Goal: Task Accomplishment & Management: Use online tool/utility

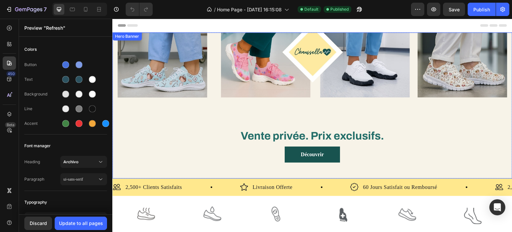
click at [454, 117] on div "Overlay" at bounding box center [312, 105] width 400 height 146
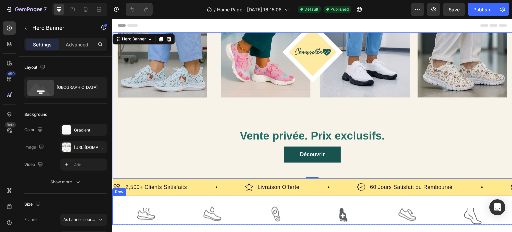
click at [236, 202] on div "Image Image Image Image Image Image Carousel Row" at bounding box center [312, 210] width 400 height 29
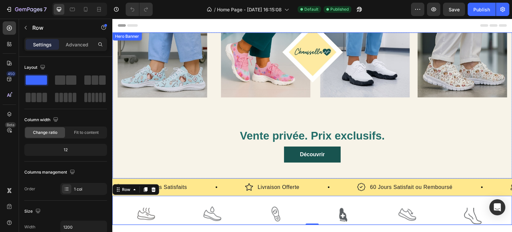
click at [284, 100] on div "Overlay" at bounding box center [312, 105] width 400 height 146
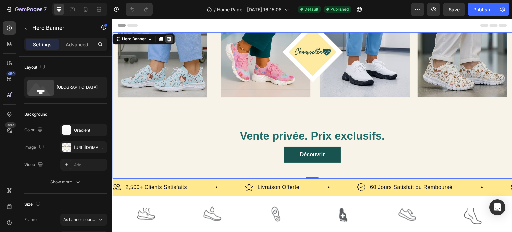
click at [171, 39] on icon at bounding box center [168, 38] width 5 height 5
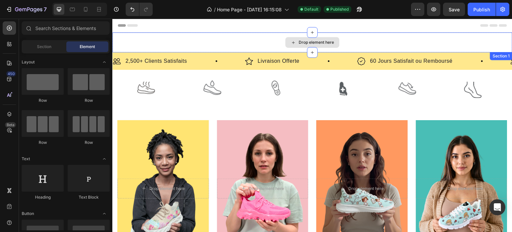
click at [193, 38] on div "Drop element here" at bounding box center [312, 42] width 400 height 20
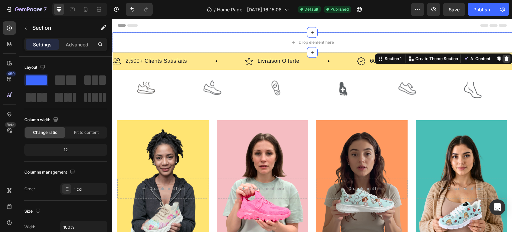
click at [504, 56] on icon at bounding box center [506, 58] width 5 height 5
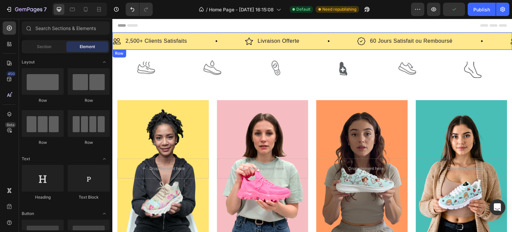
click at [503, 47] on div "Image 2,500+ Clients Satisfaits Text Block Row Image Livraison Offerte Text Blo…" at bounding box center [312, 40] width 400 height 17
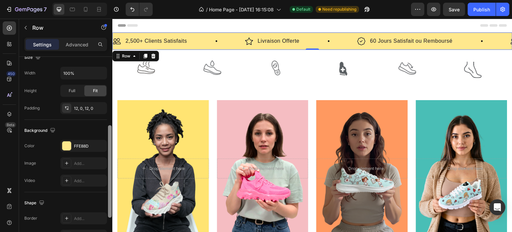
drag, startPoint x: 222, startPoint y: 91, endPoint x: 112, endPoint y: 146, distance: 122.4
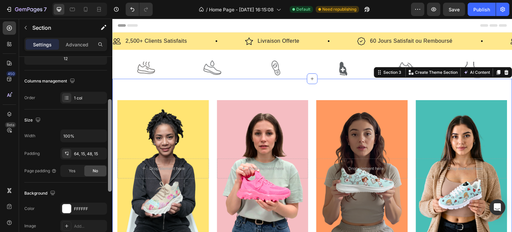
scroll to position [90, 0]
click at [100, 116] on div "Size" at bounding box center [65, 120] width 83 height 11
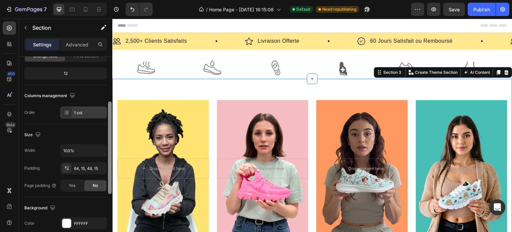
scroll to position [83, 0]
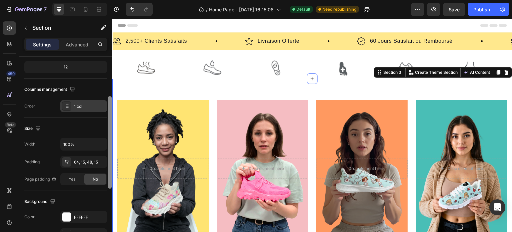
drag, startPoint x: 110, startPoint y: 110, endPoint x: 106, endPoint y: 107, distance: 5.4
click at [106, 107] on div "Layout Column width Change ratio Fit to content 12 Columns management Order 1 c…" at bounding box center [65, 154] width 93 height 194
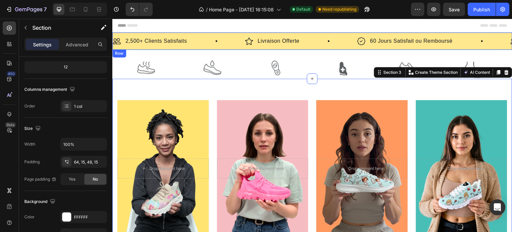
click at [231, 34] on div "Image 2,500+ Clients Satisfaits Text Block Row Image Livraison Offerte Text Blo…" at bounding box center [312, 40] width 400 height 17
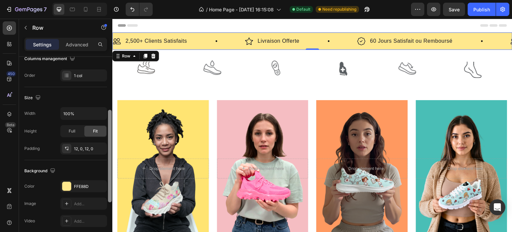
scroll to position [116, 0]
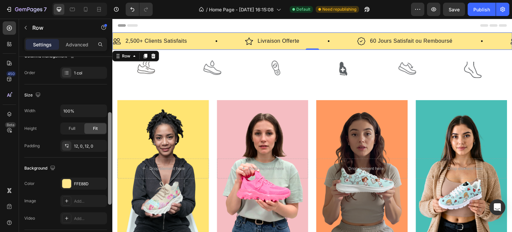
drag, startPoint x: 2, startPoint y: 38, endPoint x: 112, endPoint y: 123, distance: 138.8
click at [112, 123] on div at bounding box center [109, 154] width 5 height 194
click at [84, 184] on div "FFE88D" at bounding box center [83, 184] width 19 height 6
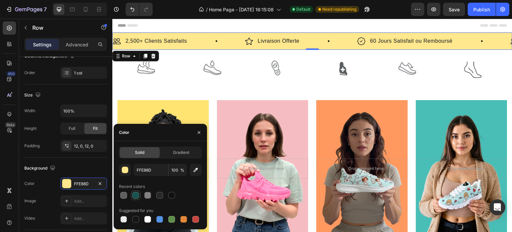
click at [138, 193] on div at bounding box center [135, 195] width 7 height 7
type input "18534F"
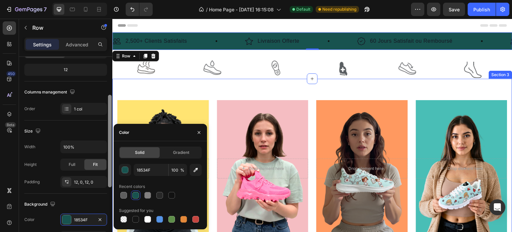
scroll to position [58, 0]
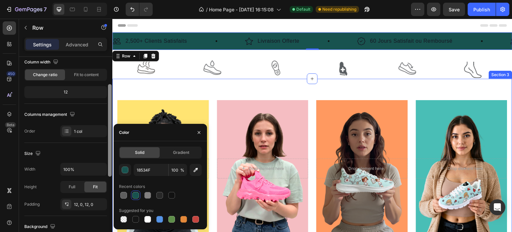
drag, startPoint x: 221, startPoint y: 172, endPoint x: 112, endPoint y: 112, distance: 124.0
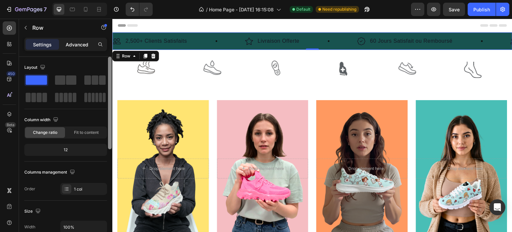
click at [77, 45] on p "Advanced" at bounding box center [77, 44] width 23 height 7
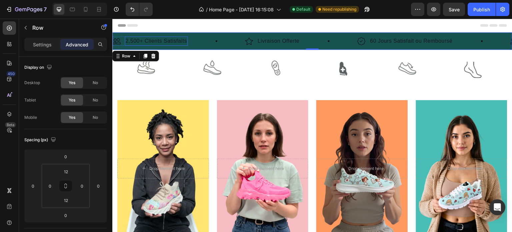
click at [172, 43] on p "2,500+ Clients Satisfaits" at bounding box center [156, 41] width 62 height 8
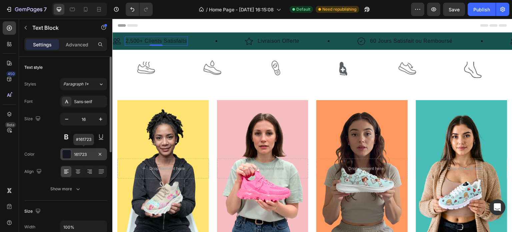
click at [70, 154] on div at bounding box center [66, 154] width 9 height 9
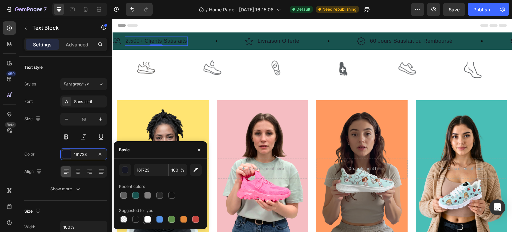
click at [148, 217] on div at bounding box center [147, 219] width 7 height 7
type input "FFFFFF"
click at [118, 39] on img at bounding box center [117, 41] width 8 height 8
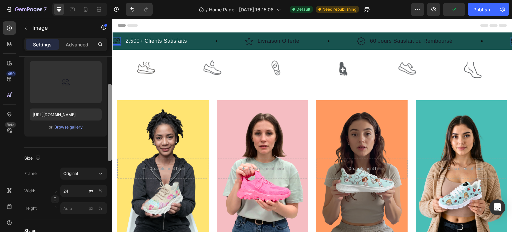
drag, startPoint x: 110, startPoint y: 122, endPoint x: 103, endPoint y: 149, distance: 28.4
click at [103, 149] on div "Style Rectangle Source Upload Image [URL][DOMAIN_NAME] or Browse gallery Size F…" at bounding box center [65, 154] width 93 height 194
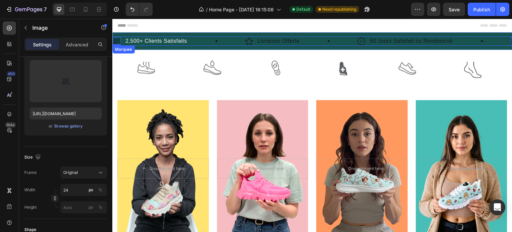
click at [216, 39] on div "Image 0 2,500+ Clients Satisfaits Text Block Row" at bounding box center [179, 40] width 132 height 9
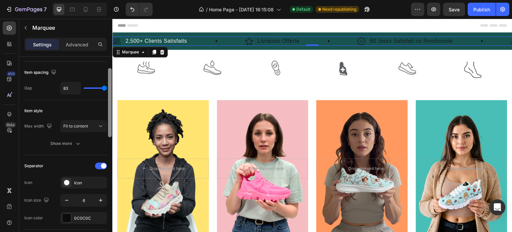
scroll to position [77, 0]
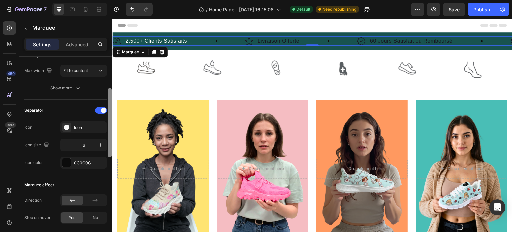
drag, startPoint x: 109, startPoint y: 101, endPoint x: 111, endPoint y: 132, distance: 31.1
click at [111, 132] on div at bounding box center [110, 122] width 4 height 69
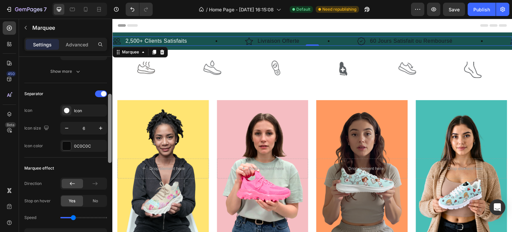
drag, startPoint x: 111, startPoint y: 132, endPoint x: 111, endPoint y: 139, distance: 7.0
click at [111, 139] on div at bounding box center [110, 128] width 4 height 69
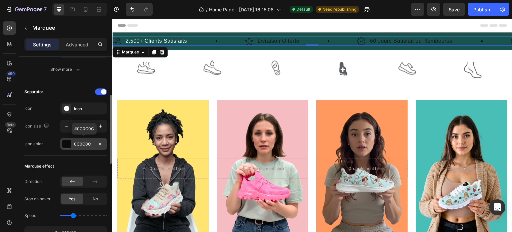
click at [68, 146] on div at bounding box center [66, 143] width 9 height 9
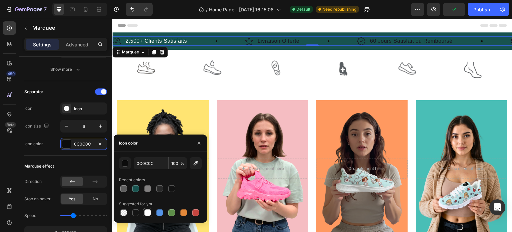
click at [146, 212] on div at bounding box center [147, 212] width 7 height 7
type input "FFFFFF"
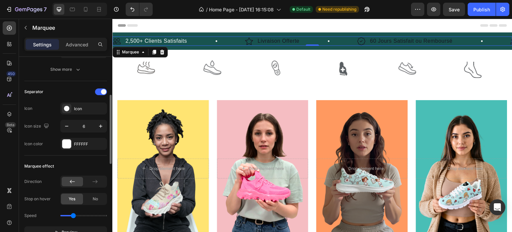
click at [91, 167] on div "Marquee effect" at bounding box center [65, 166] width 83 height 11
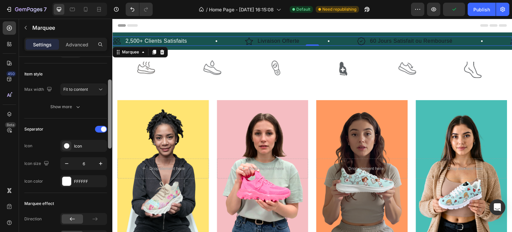
scroll to position [68, 0]
drag, startPoint x: 109, startPoint y: 161, endPoint x: 111, endPoint y: 147, distance: 13.8
click at [111, 147] on div at bounding box center [110, 115] width 4 height 69
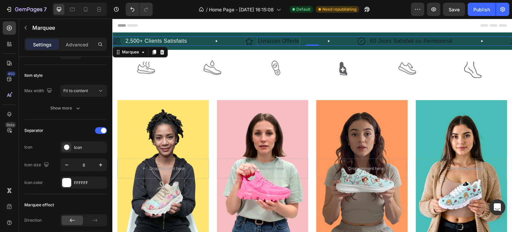
click at [271, 41] on p "Livraison Offerte" at bounding box center [279, 41] width 42 height 8
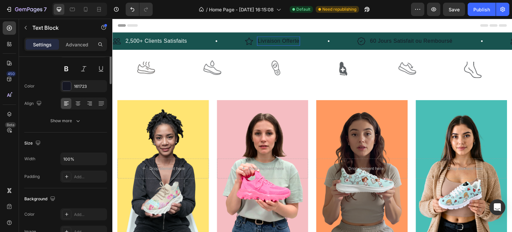
scroll to position [0, 0]
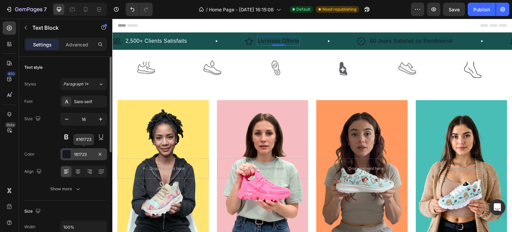
click at [63, 152] on div at bounding box center [66, 154] width 9 height 9
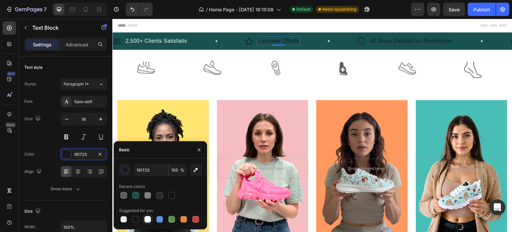
click at [148, 220] on div at bounding box center [147, 219] width 7 height 7
type input "FFFFFF"
click at [395, 41] on p "60 Jours Satisfait ou Remboursé" at bounding box center [411, 41] width 83 height 8
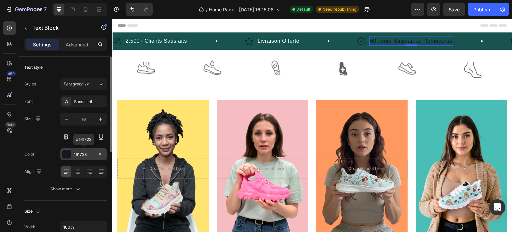
click at [68, 153] on div at bounding box center [66, 154] width 9 height 9
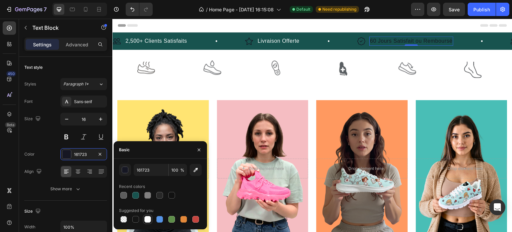
click at [149, 218] on div at bounding box center [147, 219] width 7 height 7
type input "FFFFFF"
click at [359, 43] on img at bounding box center [362, 41] width 8 height 8
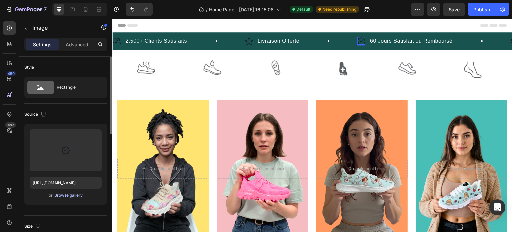
click at [59, 196] on div "Browse gallery" at bounding box center [68, 195] width 28 height 6
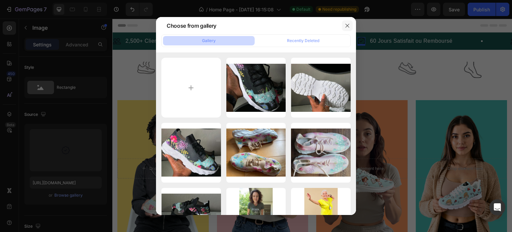
click at [346, 25] on icon "button" at bounding box center [347, 25] width 5 height 5
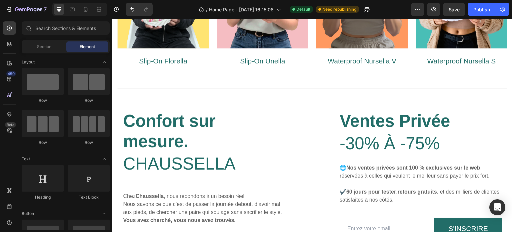
scroll to position [62, 0]
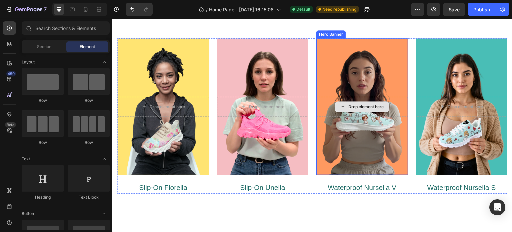
click at [381, 114] on div "Drop element here" at bounding box center [362, 107] width 92 height 20
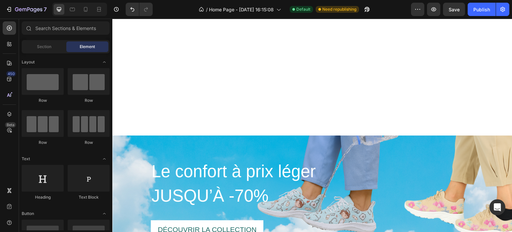
scroll to position [547, 0]
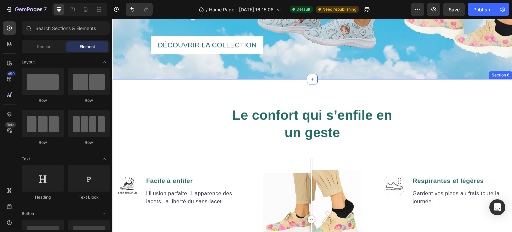
click at [479, 92] on div "Le confort qui s’enfile en un geste Heading Image Facile à enfiler Text block l…" at bounding box center [312, 216] width 400 height 275
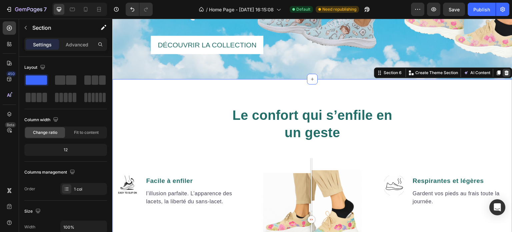
click at [505, 73] on icon at bounding box center [507, 72] width 4 height 5
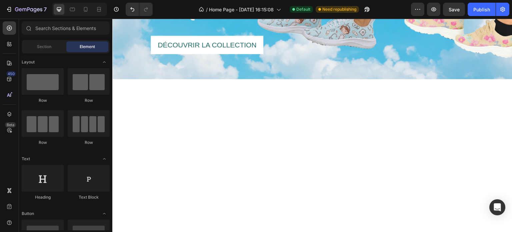
click at [484, 90] on div at bounding box center [312, 224] width 400 height 290
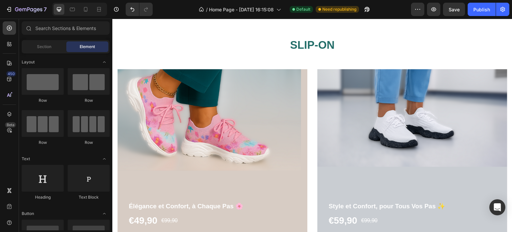
scroll to position [1195, 0]
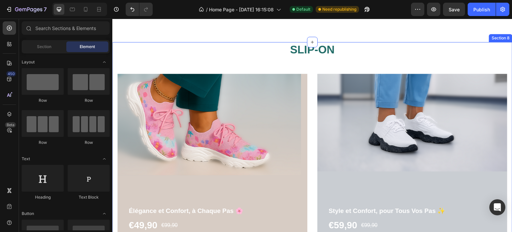
click at [504, 61] on div "SLIP-ON Heading Row Élégance et Confort, à Chaque Pas 🌸 Product Title €49,90 Pr…" at bounding box center [312, 166] width 400 height 248
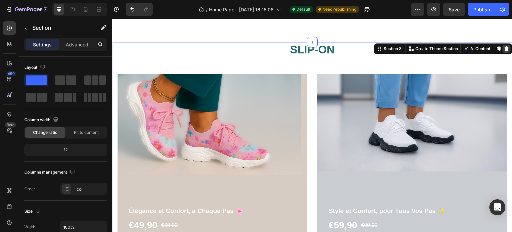
click at [505, 48] on icon at bounding box center [507, 48] width 4 height 5
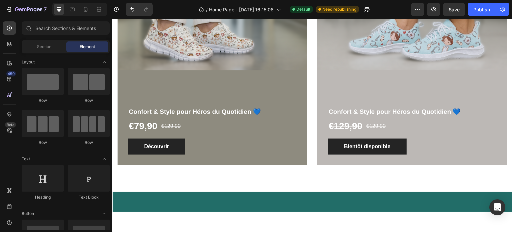
scroll to position [1148, 0]
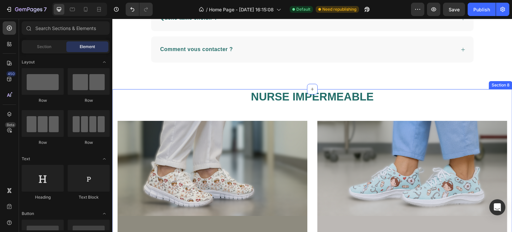
click at [504, 99] on div "NURSE IMP É RMEABLE Heading Row Confort & Style pour Héros du Quotidien 💙 Produ…" at bounding box center [312, 213] width 400 height 248
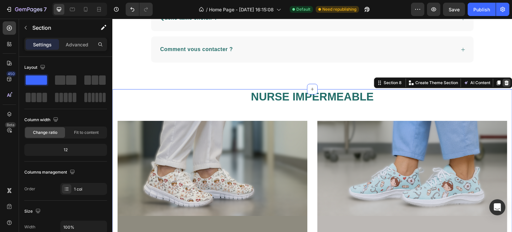
click at [505, 81] on icon at bounding box center [507, 82] width 4 height 5
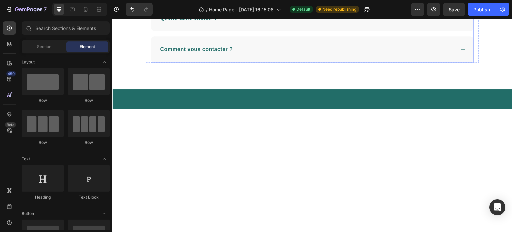
click at [415, 48] on div "Comment vous contacter ?" at bounding box center [307, 49] width 296 height 10
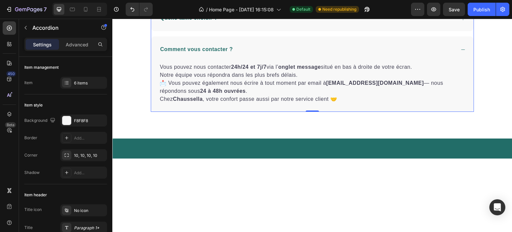
click at [195, 50] on strong "Comment vous contacter ?" at bounding box center [196, 49] width 73 height 6
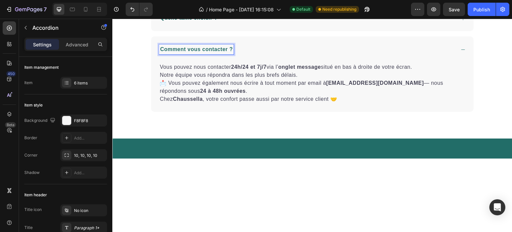
click at [187, 47] on strong "Comment vous contacter ?" at bounding box center [196, 49] width 73 height 6
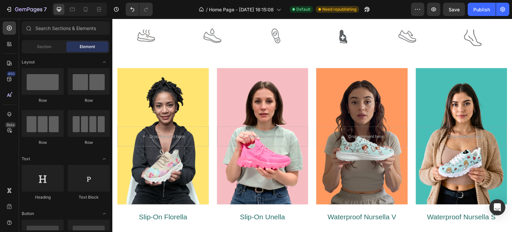
scroll to position [0, 0]
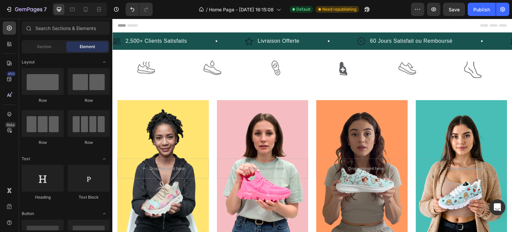
drag, startPoint x: 510, startPoint y: 182, endPoint x: 624, endPoint y: 32, distance: 188.9
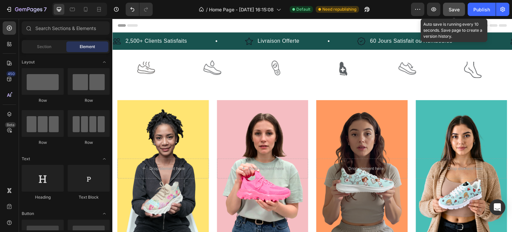
click at [456, 9] on span "Save" at bounding box center [454, 10] width 11 height 6
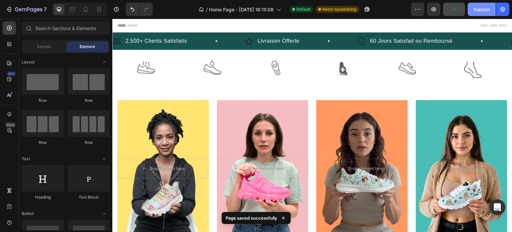
click at [476, 12] on div "Publish" at bounding box center [482, 9] width 17 height 7
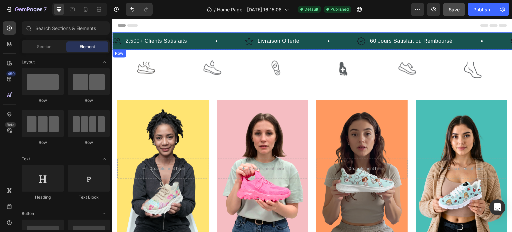
click at [219, 33] on div "Image 2,500+ Clients Satisfaits Text Block Row Image Livraison Offerte Text Blo…" at bounding box center [312, 40] width 400 height 17
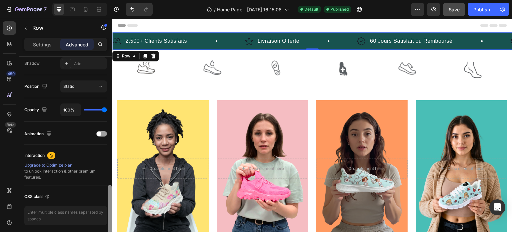
scroll to position [246, 0]
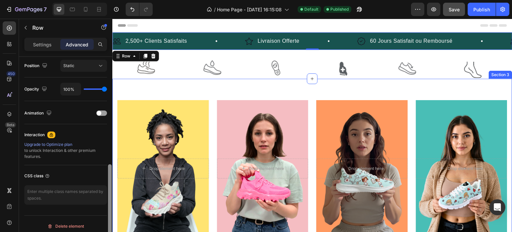
drag, startPoint x: 222, startPoint y: 108, endPoint x: 113, endPoint y: 198, distance: 141.4
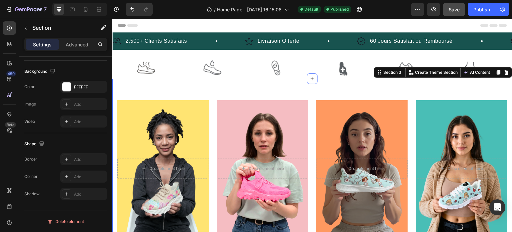
scroll to position [0, 0]
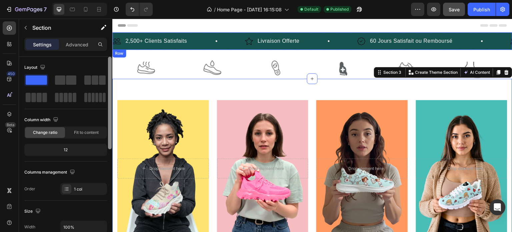
click at [201, 33] on div "Image 2,500+ Clients Satisfaits Text Block Row Image Livraison Offerte Text Blo…" at bounding box center [312, 40] width 400 height 17
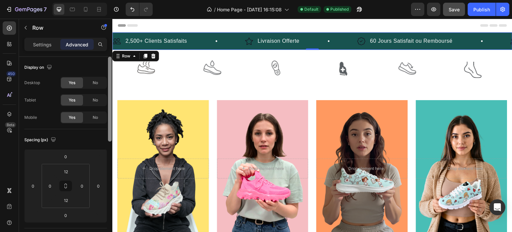
click at [196, 34] on div "Image 2,500+ Clients Satisfaits Text Block Row Image Livraison Offerte Text Blo…" at bounding box center [312, 40] width 400 height 17
click at [50, 46] on p "Settings" at bounding box center [42, 44] width 19 height 7
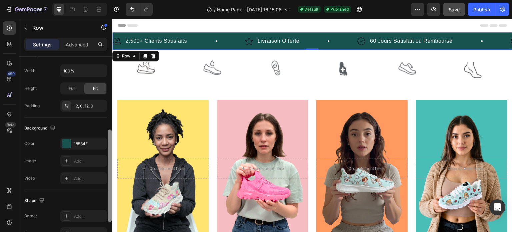
scroll to position [156, 0]
drag, startPoint x: 110, startPoint y: 72, endPoint x: 110, endPoint y: 147, distance: 75.0
click at [110, 147] on div at bounding box center [110, 177] width 4 height 92
click at [66, 142] on div at bounding box center [66, 143] width 9 height 9
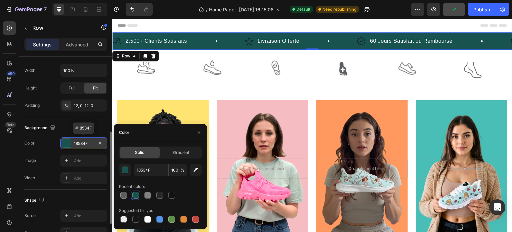
click at [66, 142] on div at bounding box center [66, 143] width 9 height 9
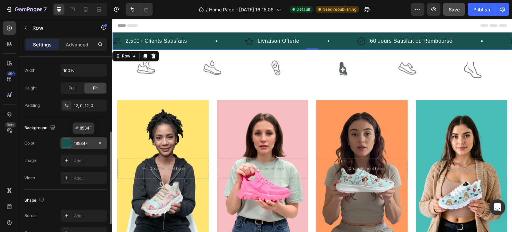
click at [80, 142] on div "18534F" at bounding box center [83, 143] width 19 height 6
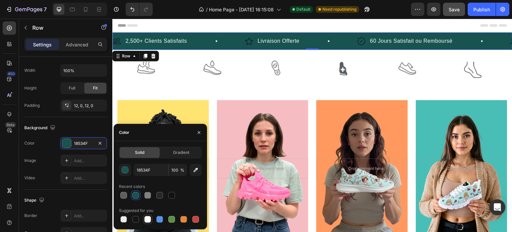
click at [148, 220] on div at bounding box center [147, 219] width 7 height 7
type input "FFFFFF"
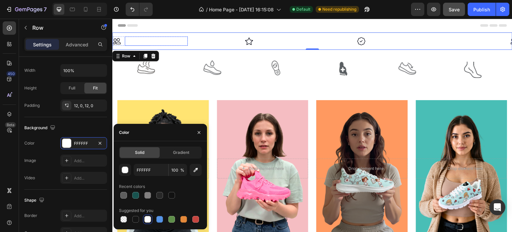
click at [158, 42] on p "2,500+ Clients Satisfaits" at bounding box center [156, 41] width 62 height 8
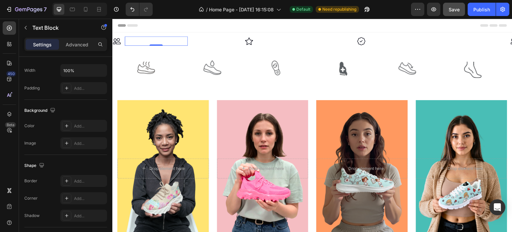
scroll to position [0, 0]
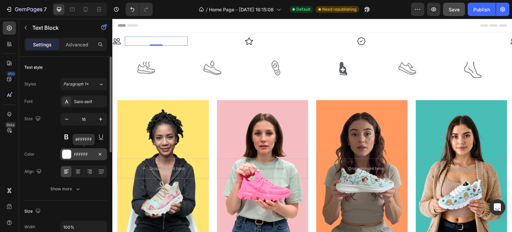
click at [85, 151] on div "FFFFFF" at bounding box center [83, 154] width 19 height 6
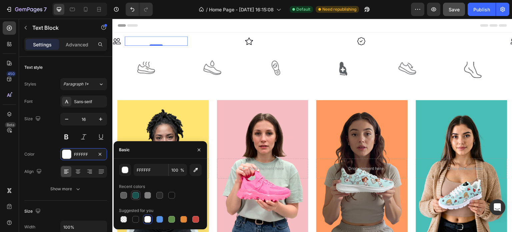
click at [135, 193] on div at bounding box center [135, 195] width 7 height 7
type input "18534F"
click at [274, 38] on p "Livraison Offerte" at bounding box center [279, 41] width 42 height 8
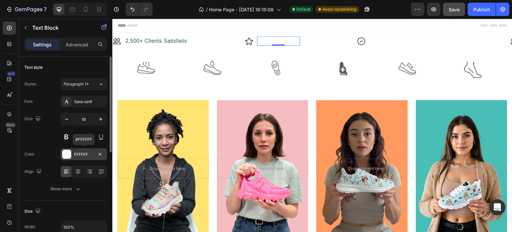
click at [67, 154] on div at bounding box center [66, 154] width 9 height 9
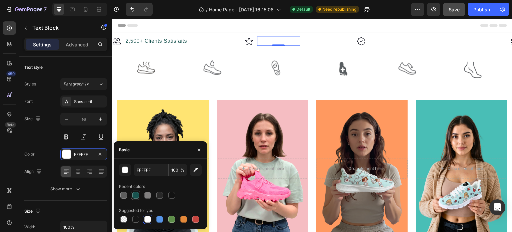
click at [133, 195] on div at bounding box center [135, 195] width 7 height 7
type input "18534F"
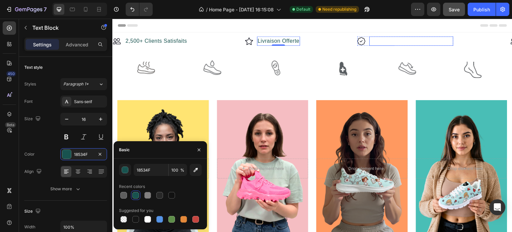
click at [402, 37] on p "60 Jours Satisfait ou Remboursé" at bounding box center [411, 41] width 83 height 8
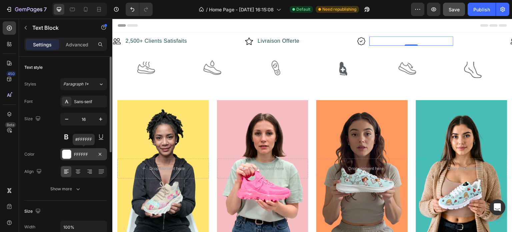
click at [68, 153] on div at bounding box center [66, 154] width 9 height 9
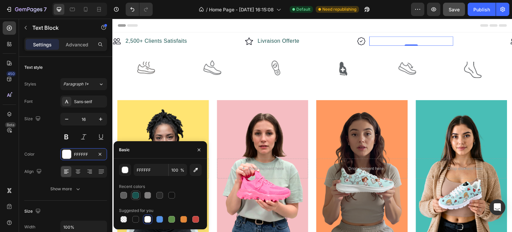
click at [138, 196] on div at bounding box center [135, 195] width 7 height 7
type input "18534F"
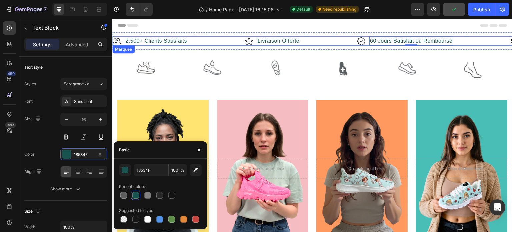
click at [319, 39] on div "Image Livraison Offerte Text Block Row" at bounding box center [301, 40] width 113 height 9
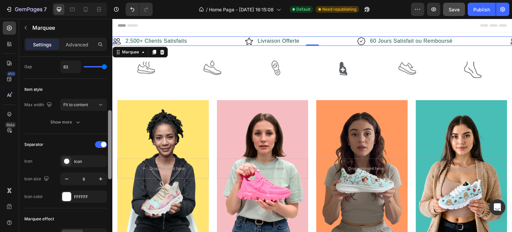
scroll to position [83, 0]
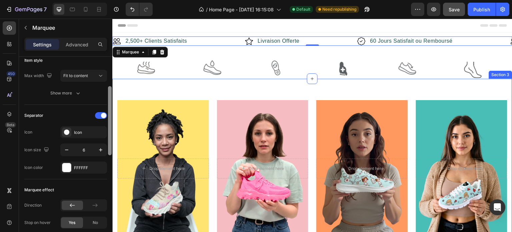
drag, startPoint x: 221, startPoint y: 136, endPoint x: 113, endPoint y: 151, distance: 108.7
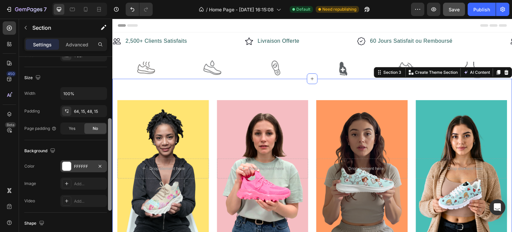
scroll to position [136, 0]
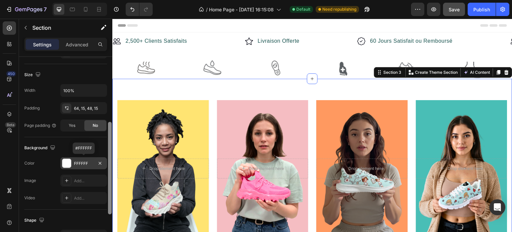
click at [69, 166] on div at bounding box center [66, 163] width 9 height 9
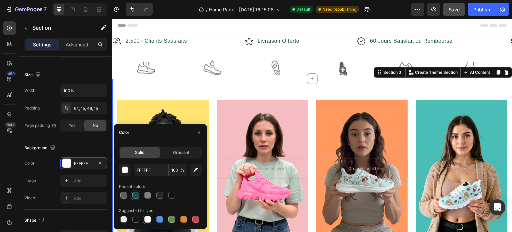
click at [132, 193] on div at bounding box center [135, 195] width 7 height 7
type input "18534F"
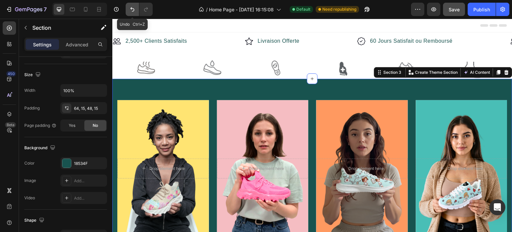
click at [134, 8] on icon "Undo/Redo" at bounding box center [132, 9] width 7 height 7
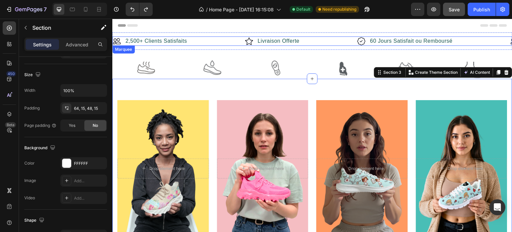
click at [200, 40] on div "Image 2,500+ Clients Satisfaits Text Block Row" at bounding box center [179, 40] width 132 height 9
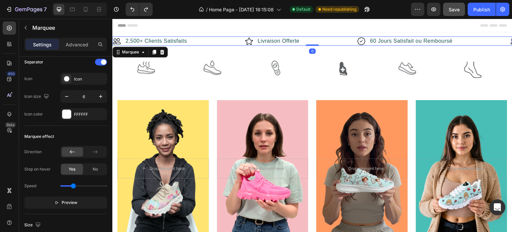
scroll to position [0, 0]
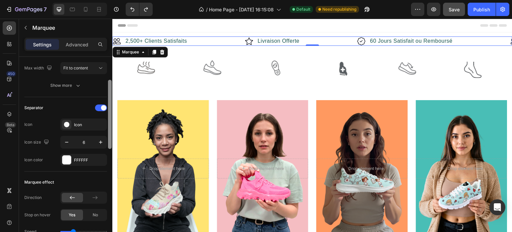
drag, startPoint x: 109, startPoint y: 96, endPoint x: 108, endPoint y: 129, distance: 32.7
click at [108, 129] on div at bounding box center [110, 114] width 4 height 69
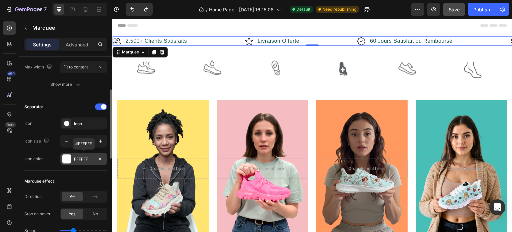
click at [64, 158] on div at bounding box center [66, 158] width 9 height 9
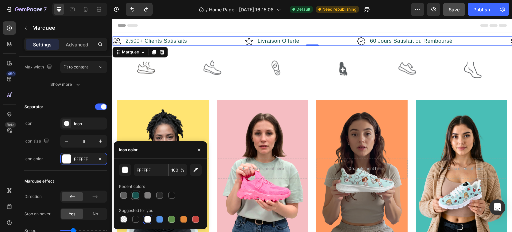
click at [136, 192] on div at bounding box center [135, 195] width 7 height 7
type input "18534F"
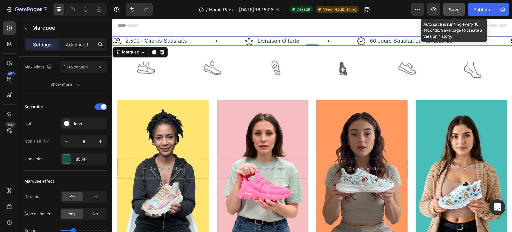
click at [454, 6] on div "Save" at bounding box center [454, 9] width 11 height 7
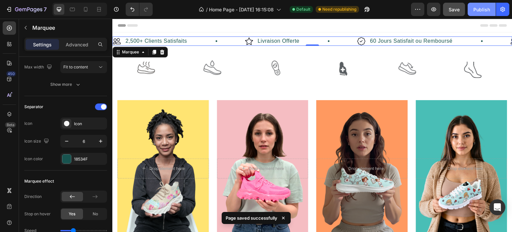
click at [481, 9] on div "Publish" at bounding box center [482, 9] width 17 height 7
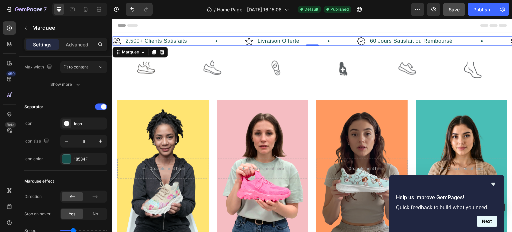
click at [484, 226] on button "Next" at bounding box center [487, 221] width 21 height 11
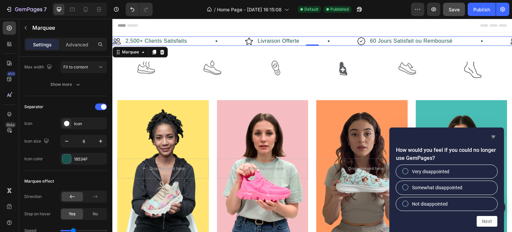
click at [493, 139] on icon "Hide survey" at bounding box center [494, 137] width 8 height 8
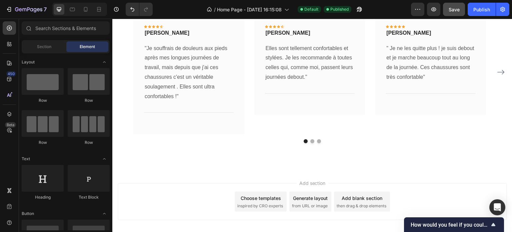
scroll to position [1176, 0]
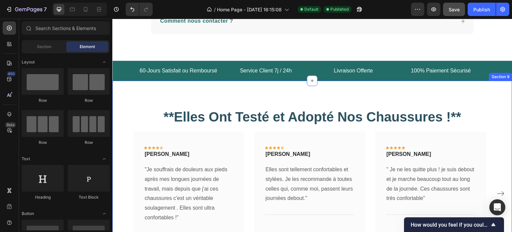
click at [493, 96] on div "**Elles Ont Testé et Adopté Nos Chaussures !** Heading Icon Icon Icon Icon Icon…" at bounding box center [312, 186] width 400 height 211
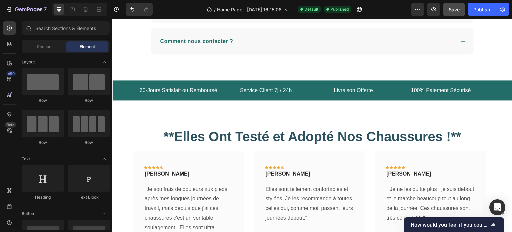
scroll to position [1158, 0]
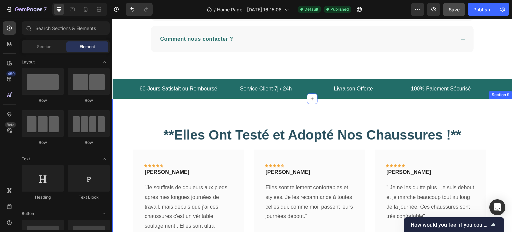
click at [497, 116] on div "**Elles Ont Testé et Adopté Nos Chaussures !** Heading Icon Icon Icon Icon Icon…" at bounding box center [312, 204] width 400 height 211
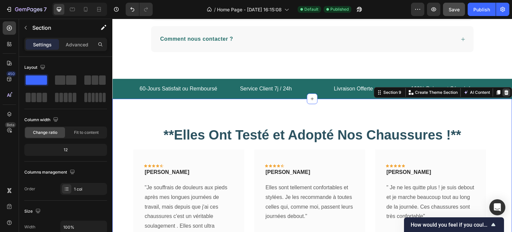
click at [504, 92] on icon at bounding box center [506, 92] width 5 height 5
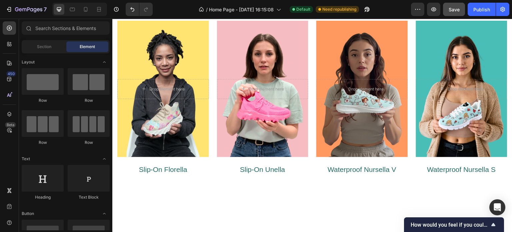
scroll to position [0, 0]
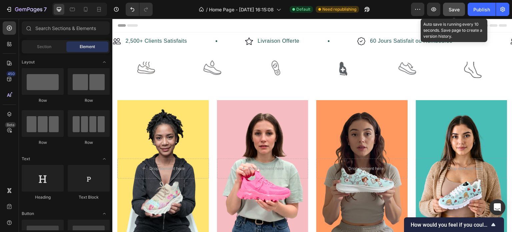
click at [451, 5] on button "Save" at bounding box center [454, 9] width 22 height 13
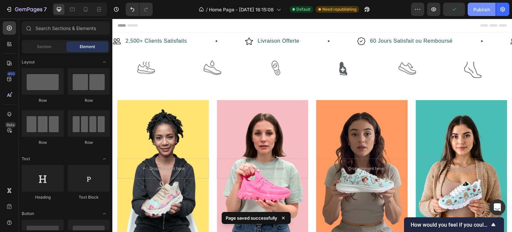
click at [485, 10] on div "Publish" at bounding box center [482, 9] width 17 height 7
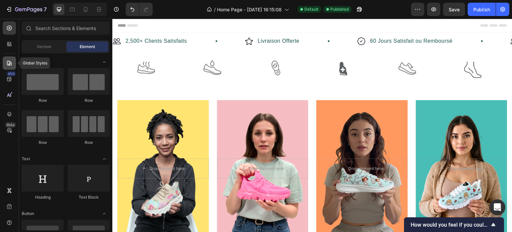
click at [6, 68] on div at bounding box center [9, 62] width 13 height 13
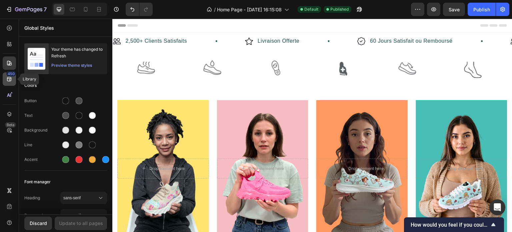
click at [7, 79] on icon at bounding box center [9, 79] width 4 height 4
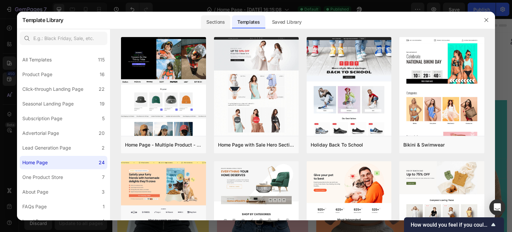
click at [216, 24] on div "Sections" at bounding box center [215, 21] width 29 height 13
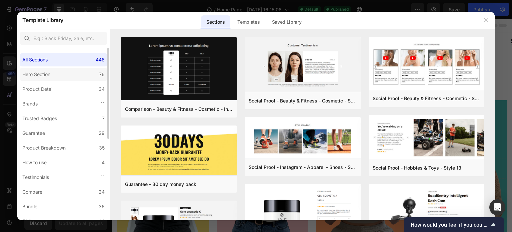
click at [57, 75] on label "Hero Section 76" at bounding box center [64, 74] width 88 height 13
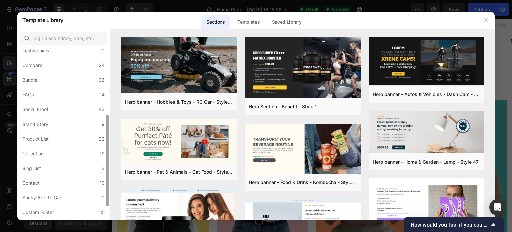
scroll to position [127, 0]
drag, startPoint x: 109, startPoint y: 121, endPoint x: 108, endPoint y: 189, distance: 67.4
click at [108, 189] on div at bounding box center [108, 160] width 4 height 91
click at [65, 136] on label "Product List 22" at bounding box center [64, 138] width 88 height 13
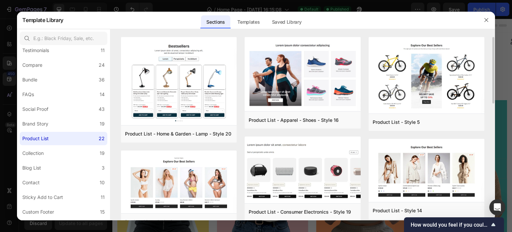
drag, startPoint x: 493, startPoint y: 79, endPoint x: 491, endPoint y: 100, distance: 20.5
click at [491, 100] on div "Product List - Home & Garden - Lamp - Style 20 Add to page Preview Product List…" at bounding box center [302, 128] width 385 height 183
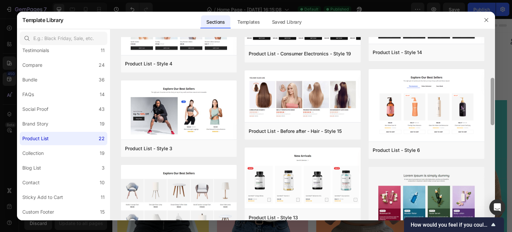
scroll to position [157, 0]
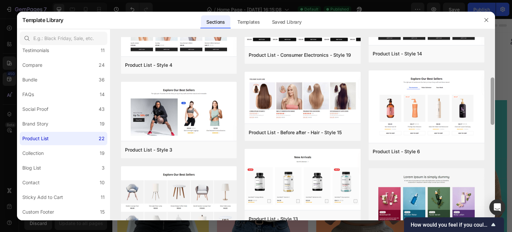
drag, startPoint x: 492, startPoint y: 101, endPoint x: 502, endPoint y: 97, distance: 10.0
click at [502, 97] on div "Template Library Sections Templates Existing pages Saved Library Templates Save…" at bounding box center [256, 116] width 512 height 232
click at [486, 20] on icon "button" at bounding box center [486, 19] width 5 height 5
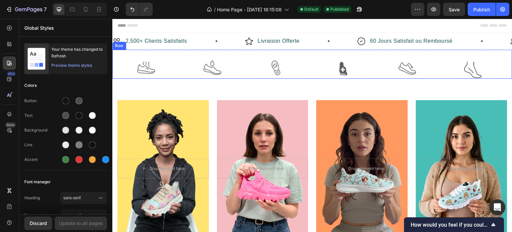
click at [504, 64] on div "Image Image Image Image Image Image Carousel Row" at bounding box center [312, 64] width 400 height 29
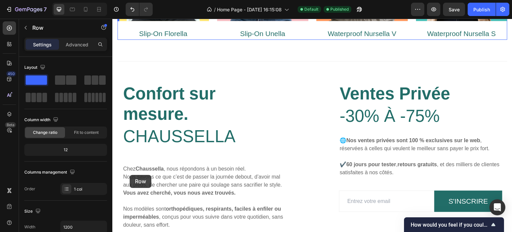
scroll to position [220, 0]
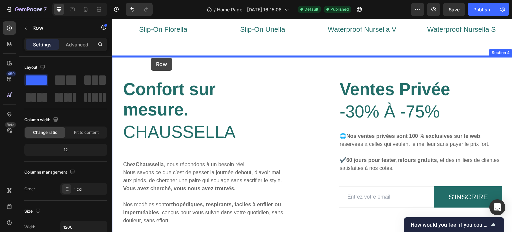
drag, startPoint x: 116, startPoint y: 46, endPoint x: 151, endPoint y: 58, distance: 36.5
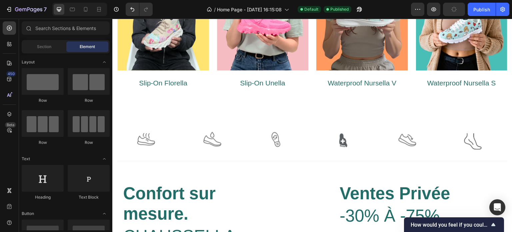
scroll to position [161, 0]
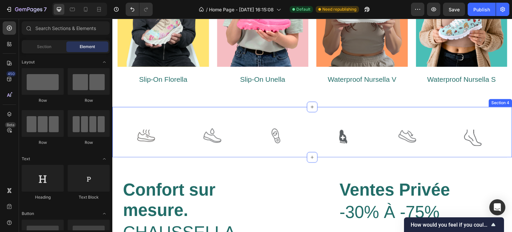
click at [365, 113] on div "Image Image Image Image Image Image Carousel Row Section 4" at bounding box center [312, 132] width 400 height 50
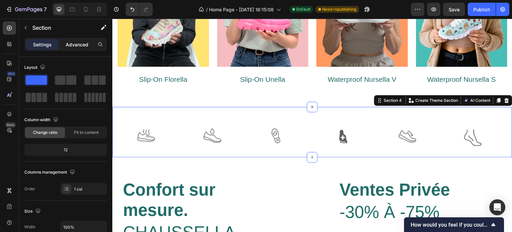
click at [80, 48] on p "Advanced" at bounding box center [77, 44] width 23 height 7
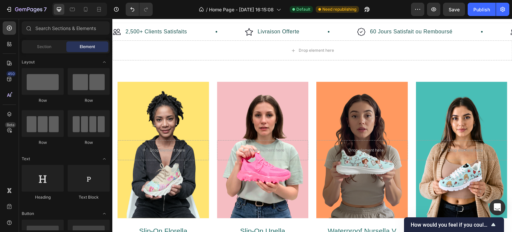
scroll to position [0, 0]
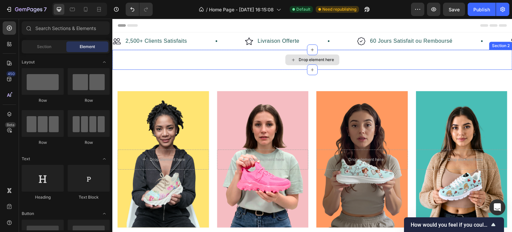
click at [491, 58] on div "Drop element here" at bounding box center [312, 60] width 400 height 20
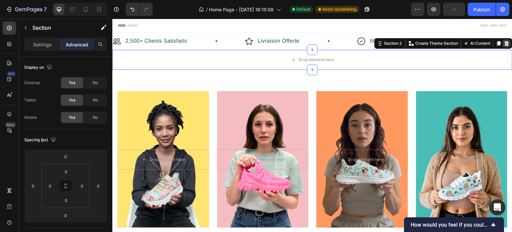
click at [505, 45] on icon at bounding box center [507, 43] width 4 height 5
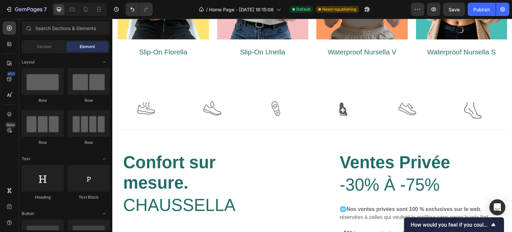
scroll to position [171, 0]
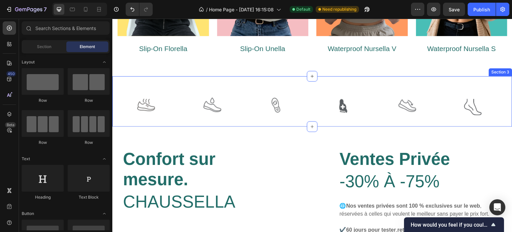
click at [318, 83] on div "Image Image Image Image Image Image Carousel Row Section 3" at bounding box center [312, 101] width 400 height 50
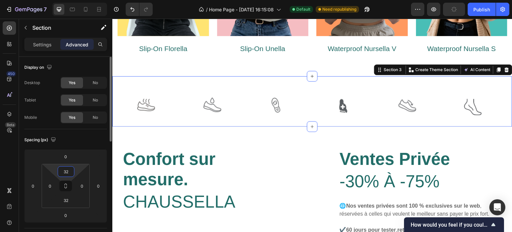
click at [68, 171] on input "32" at bounding box center [65, 171] width 13 height 10
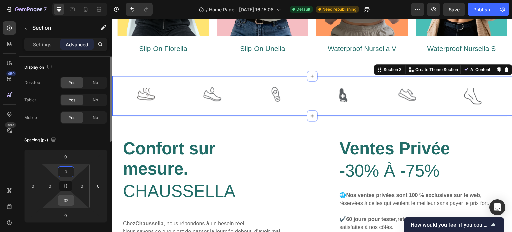
type input "0"
click at [66, 202] on input "32" at bounding box center [65, 200] width 13 height 10
type input "0"
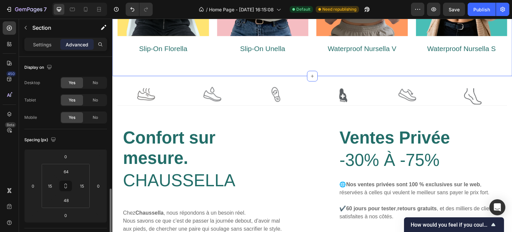
scroll to position [92, 0]
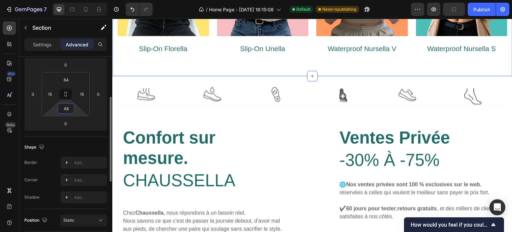
click at [71, 108] on input "48" at bounding box center [65, 108] width 13 height 10
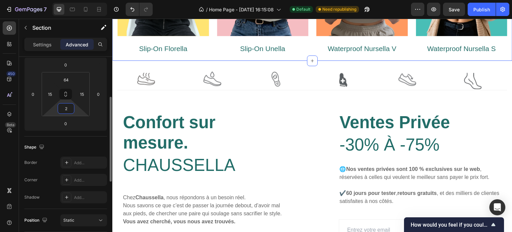
type input "24"
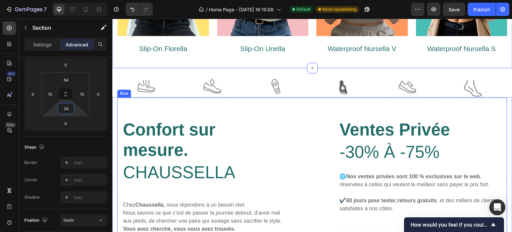
click at [310, 113] on div "Confort sur mesure. Text block Chaussella Heading [PERSON_NAME] , nous répondon…" at bounding box center [312, 200] width 390 height 206
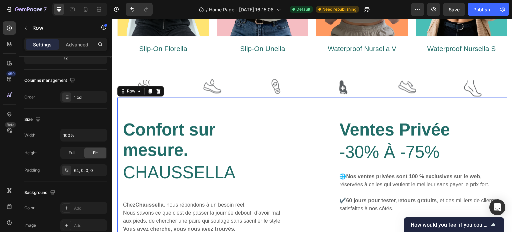
scroll to position [0, 0]
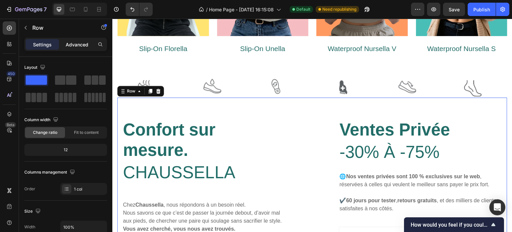
click at [78, 44] on p "Advanced" at bounding box center [77, 44] width 23 height 7
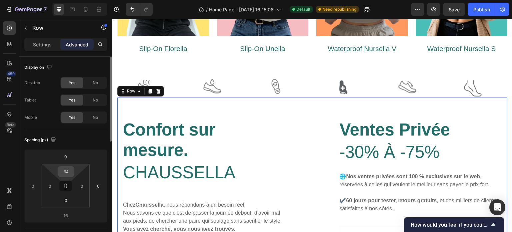
click at [69, 174] on input "64" at bounding box center [65, 171] width 13 height 10
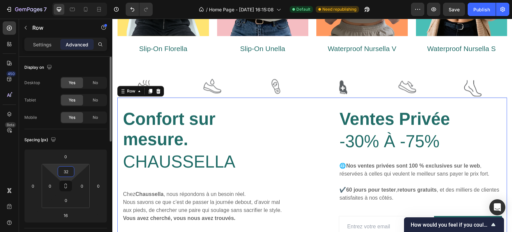
type input "32"
click at [87, 140] on div "Spacing (px)" at bounding box center [65, 139] width 83 height 11
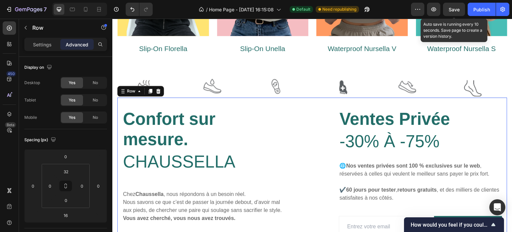
click at [455, 7] on span "Save" at bounding box center [454, 10] width 11 height 6
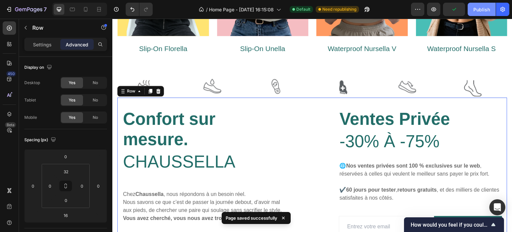
click at [481, 12] on div "Publish" at bounding box center [482, 9] width 17 height 7
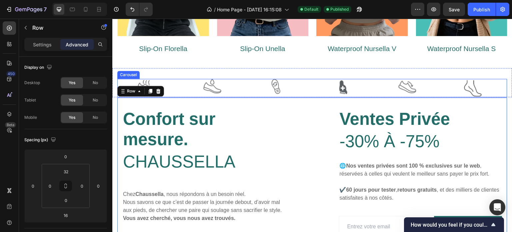
click at [438, 84] on div "Image Image Image Image Image Image" at bounding box center [312, 88] width 390 height 18
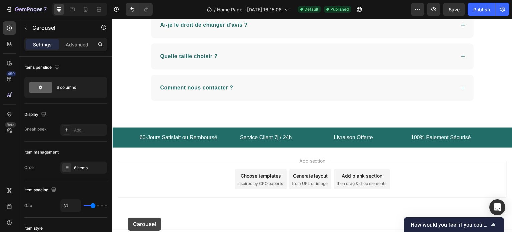
scroll to position [1101, 0]
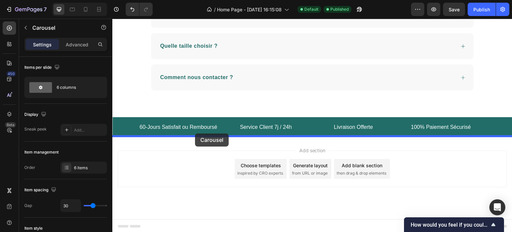
drag, startPoint x: 123, startPoint y: 74, endPoint x: 195, endPoint y: 133, distance: 93.6
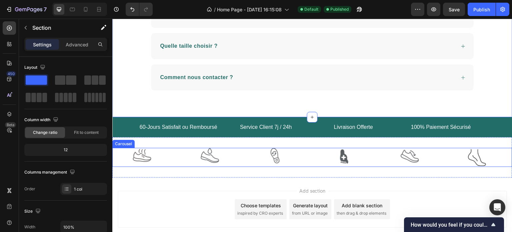
click at [307, 163] on div "Image Image Image Image Image Image" at bounding box center [312, 157] width 400 height 19
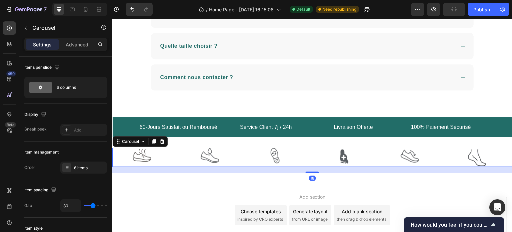
drag, startPoint x: 306, startPoint y: 164, endPoint x: 368, endPoint y: 115, distance: 79.3
click at [307, 171] on div at bounding box center [312, 171] width 13 height 1
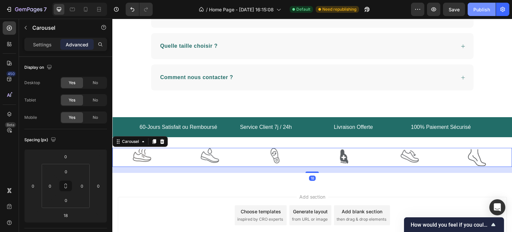
click at [477, 11] on div "Publish" at bounding box center [482, 9] width 17 height 7
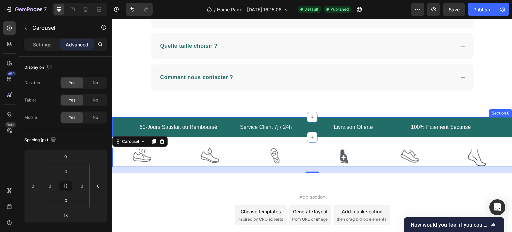
click at [323, 117] on div "60-Jours Satisfait ou Remboursé Text block Service Client 7j / 24h Text block L…" at bounding box center [312, 127] width 400 height 20
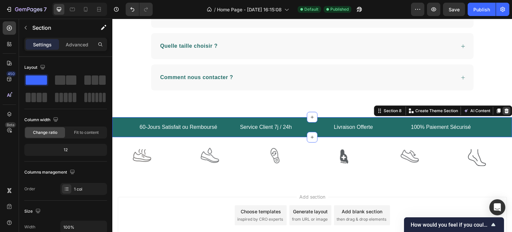
click at [505, 108] on div at bounding box center [507, 111] width 8 height 8
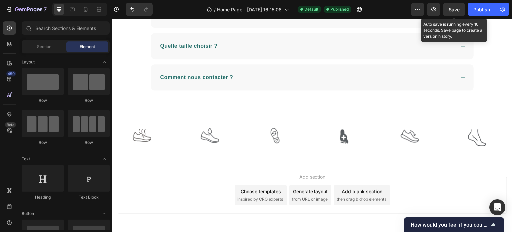
click at [452, 6] on div "Save" at bounding box center [454, 9] width 11 height 7
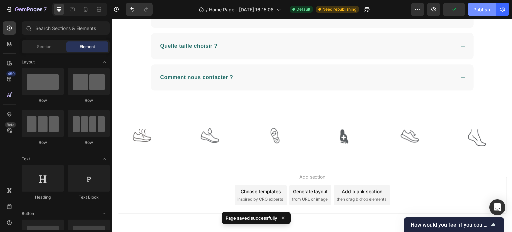
click at [483, 6] on div "Publish" at bounding box center [482, 9] width 17 height 7
